Goal: Information Seeking & Learning: Learn about a topic

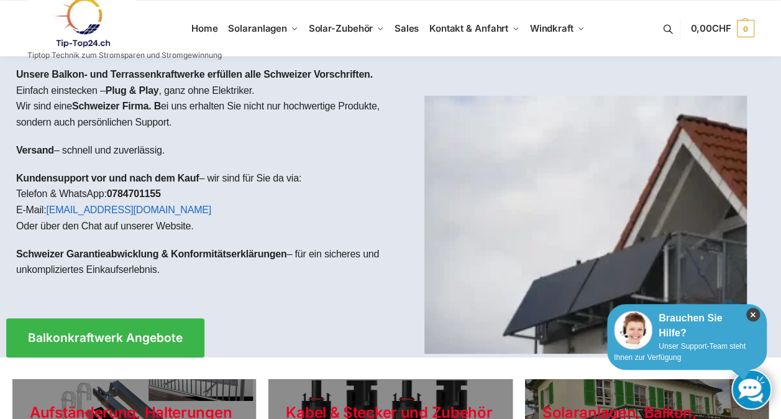
click at [756, 316] on icon "×" at bounding box center [753, 315] width 14 height 14
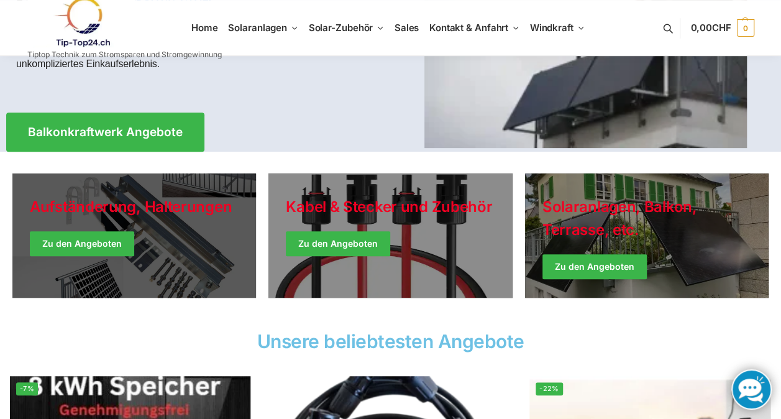
scroll to position [186, 0]
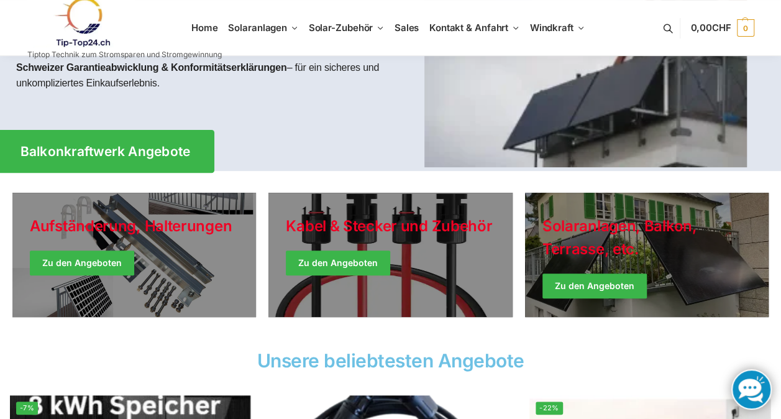
click at [150, 160] on link "Balkonkraftwerk Angebote" at bounding box center [105, 151] width 218 height 43
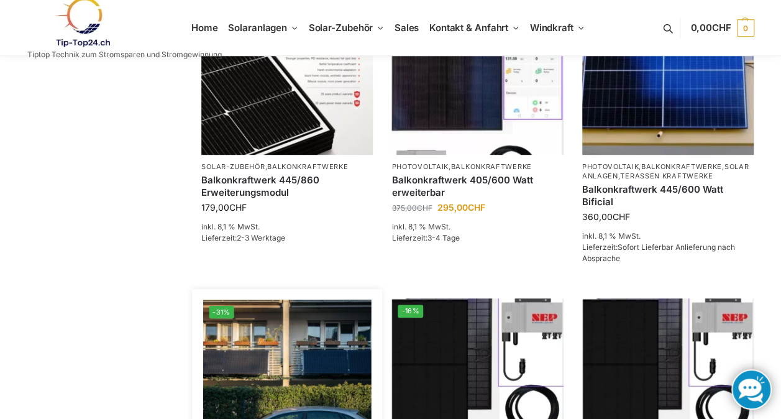
scroll to position [311, 0]
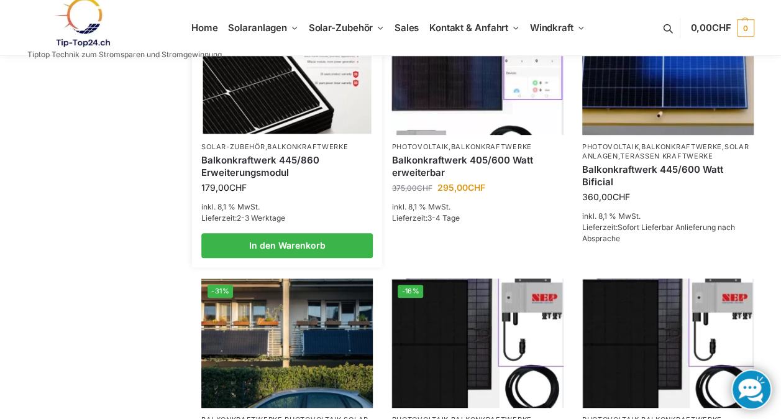
click at [257, 151] on link "Solar-Zubehör" at bounding box center [232, 146] width 63 height 9
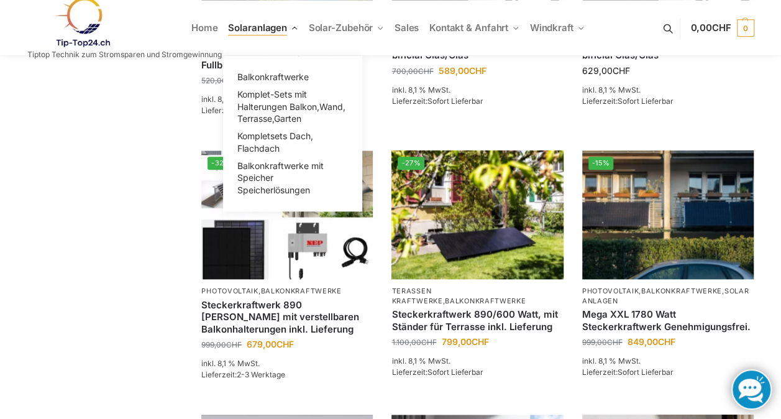
scroll to position [622, 0]
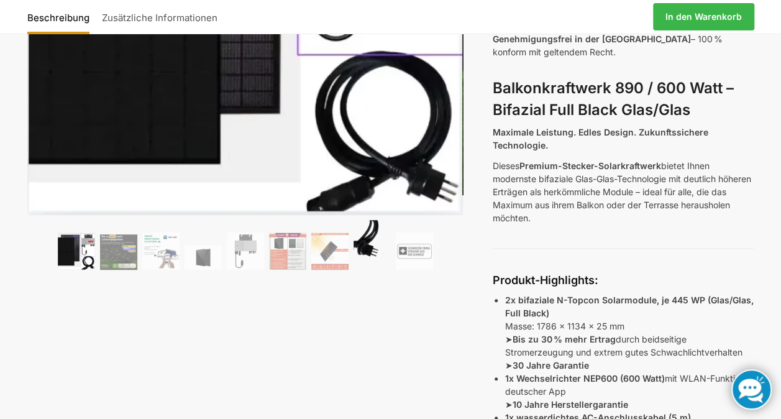
scroll to position [124, 0]
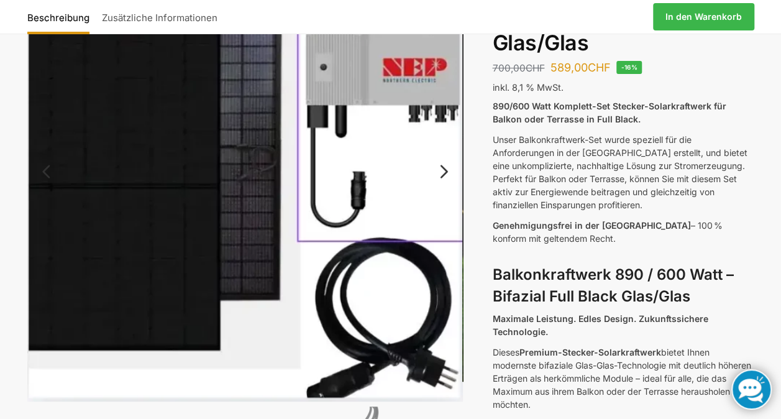
click at [438, 172] on link "Next" at bounding box center [442, 178] width 42 height 12
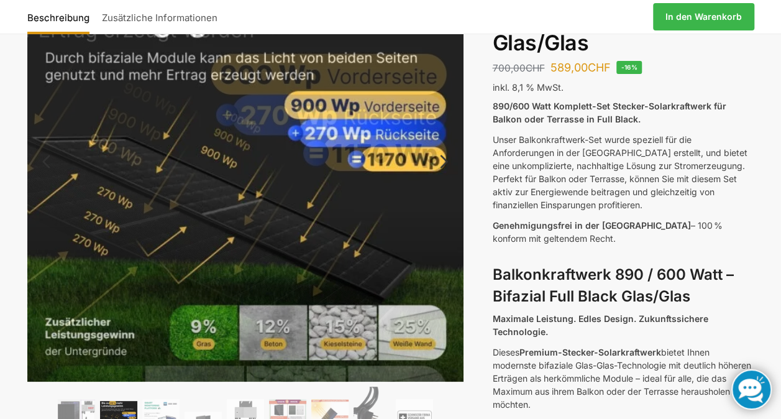
click at [446, 169] on link "Next" at bounding box center [442, 168] width 42 height 12
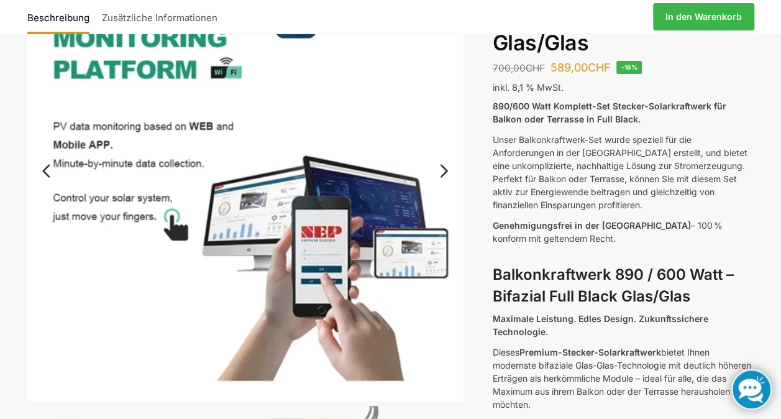
click at [446, 171] on link "Next" at bounding box center [442, 177] width 42 height 12
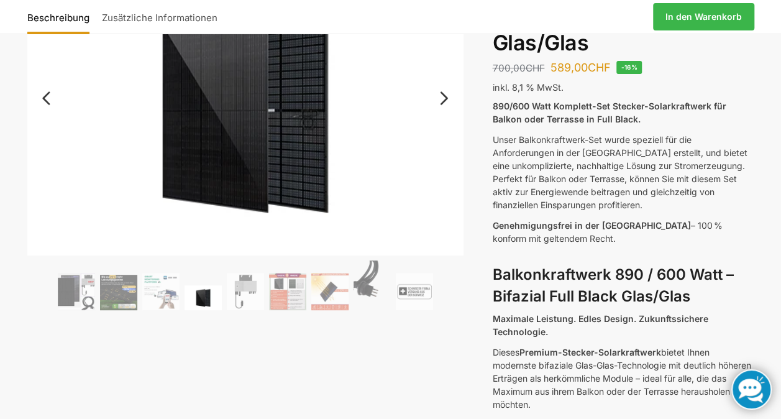
click at [448, 107] on link "Next" at bounding box center [442, 104] width 42 height 12
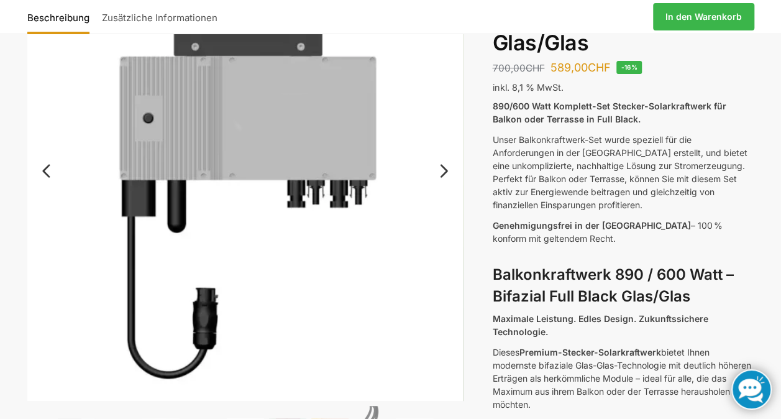
click at [445, 176] on link "Next" at bounding box center [442, 177] width 42 height 12
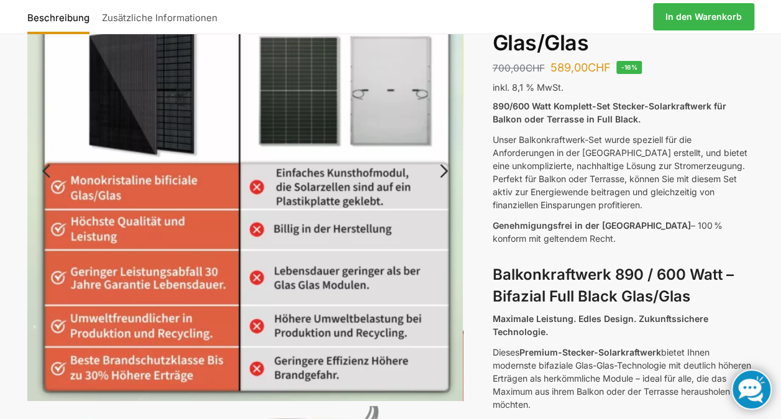
click at [445, 176] on link "Next" at bounding box center [442, 177] width 42 height 12
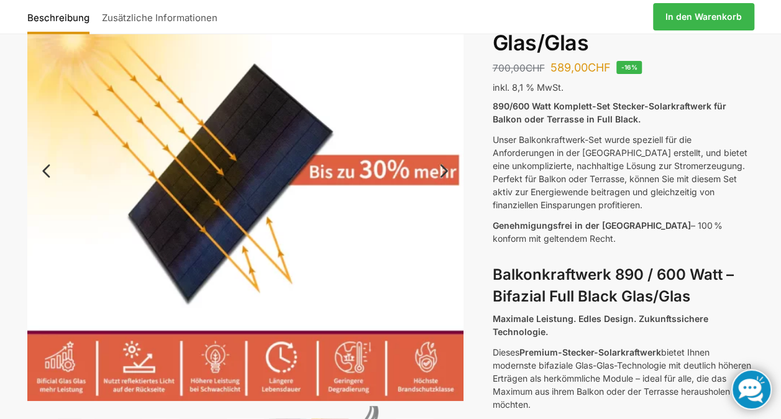
click at [445, 176] on link "Next" at bounding box center [442, 177] width 42 height 12
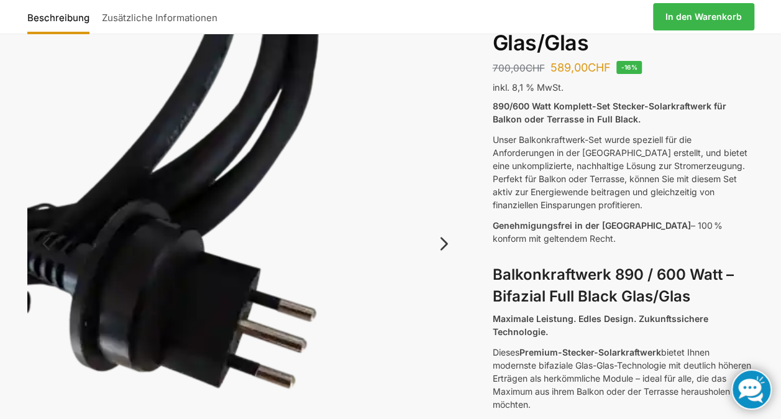
click at [439, 244] on link "Next" at bounding box center [442, 250] width 42 height 12
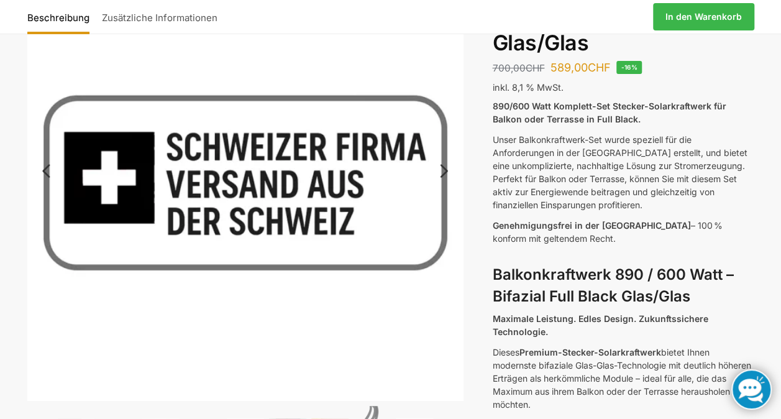
click at [448, 171] on link "Next" at bounding box center [442, 177] width 42 height 12
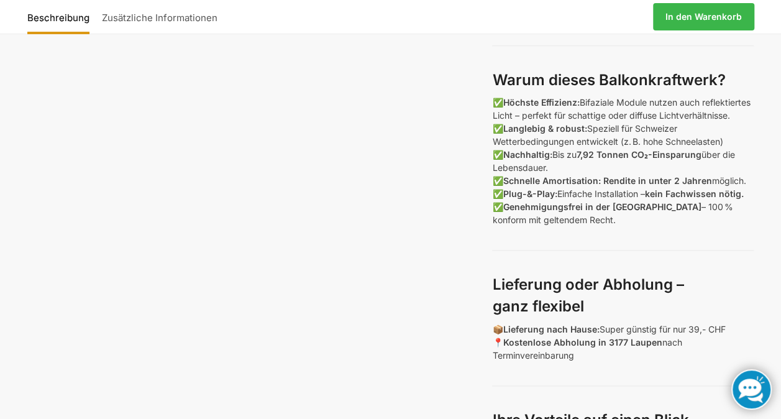
scroll to position [746, 0]
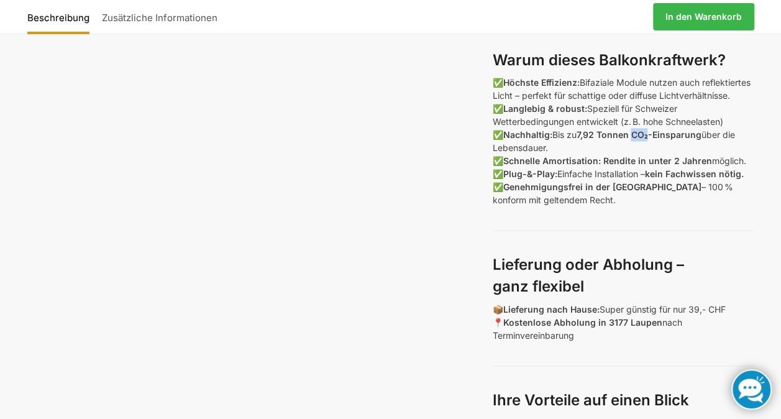
drag, startPoint x: 654, startPoint y: 149, endPoint x: 638, endPoint y: 149, distance: 15.5
click at [638, 140] on strong "7,92 Tonnen CO₂-Einsparung" at bounding box center [638, 134] width 125 height 11
copy strong "CO₂"
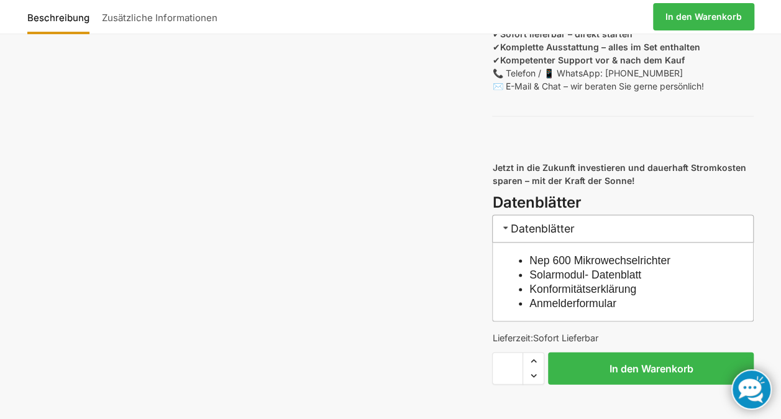
scroll to position [1057, 0]
